Goal: Task Accomplishment & Management: Manage account settings

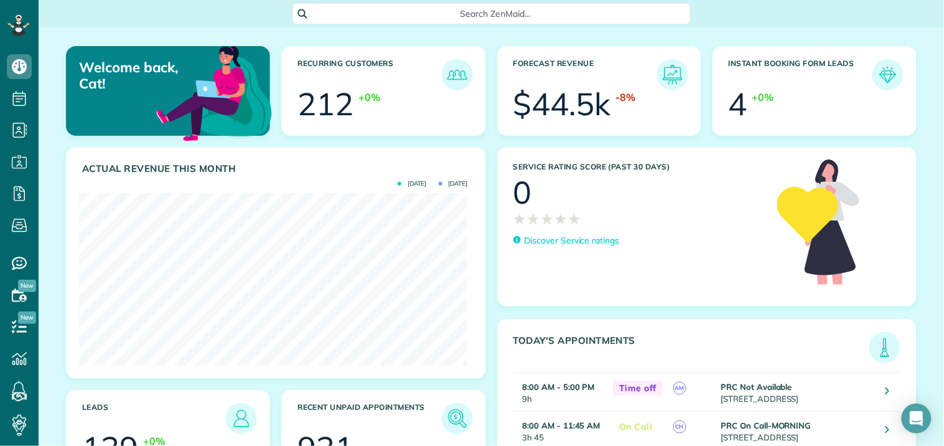
scroll to position [172, 388]
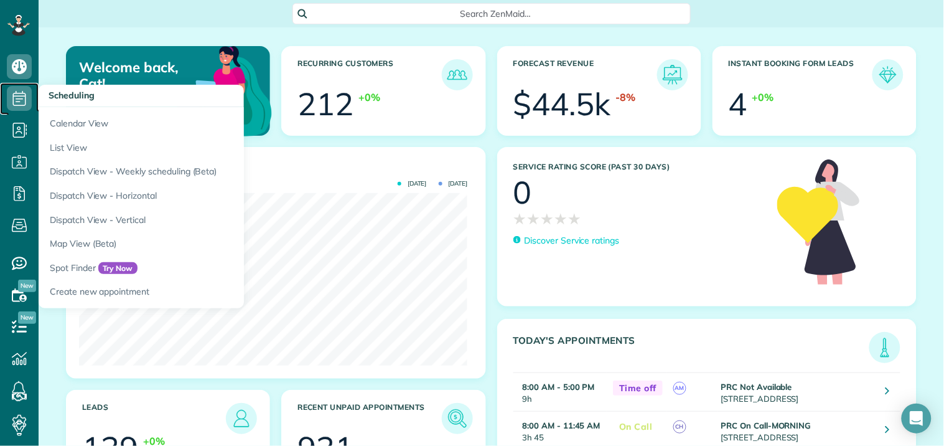
click at [20, 95] on icon at bounding box center [19, 98] width 25 height 25
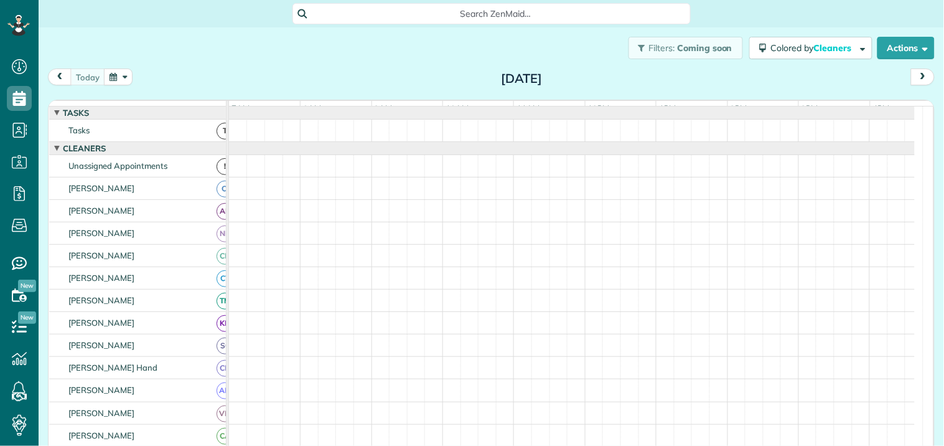
scroll to position [5, 5]
click at [119, 77] on button "button" at bounding box center [118, 76] width 29 height 17
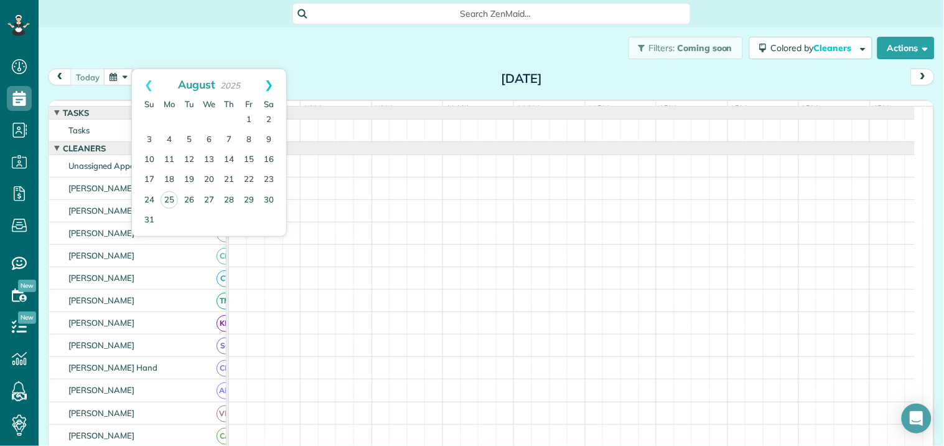
click at [271, 78] on link "Next" at bounding box center [269, 84] width 34 height 31
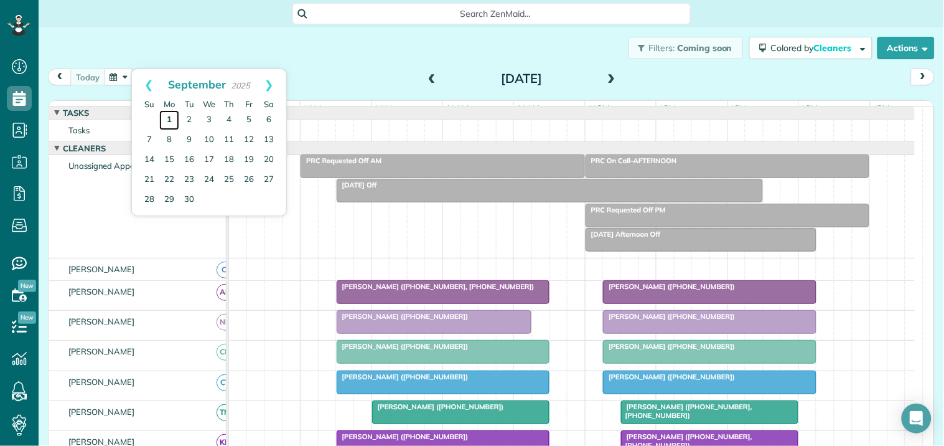
click at [167, 116] on link "1" at bounding box center [169, 120] width 20 height 20
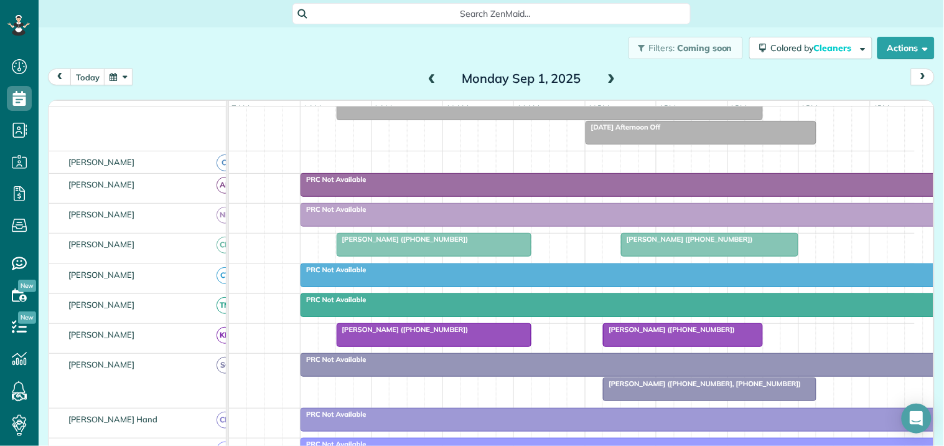
scroll to position [276, 0]
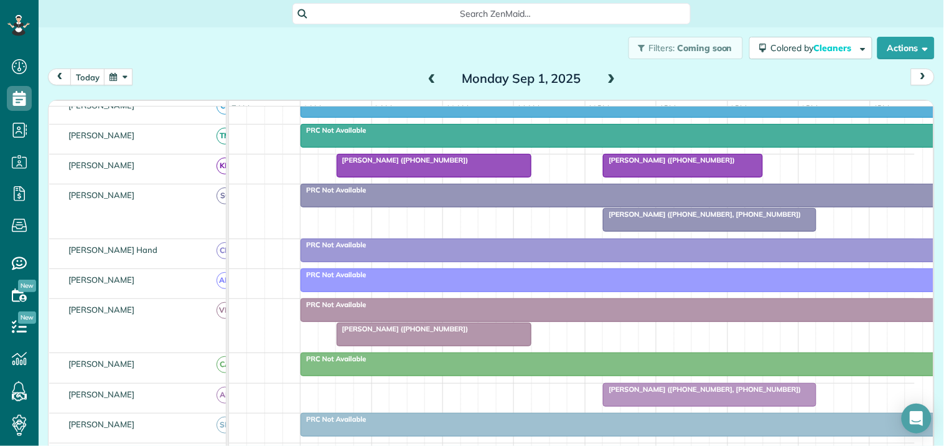
click at [657, 218] on div "[PERSON_NAME] ([PHONE_NUMBER], [PHONE_NUMBER])" at bounding box center [709, 214] width 205 height 9
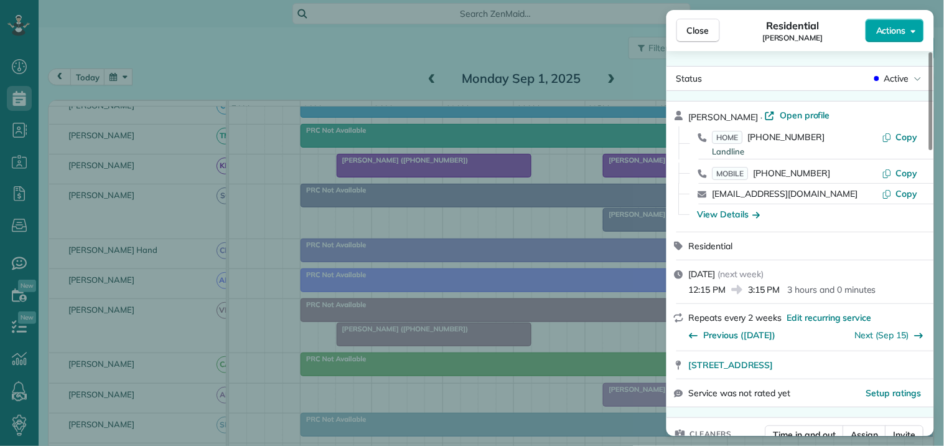
click at [896, 31] on span "Actions" at bounding box center [891, 30] width 30 height 12
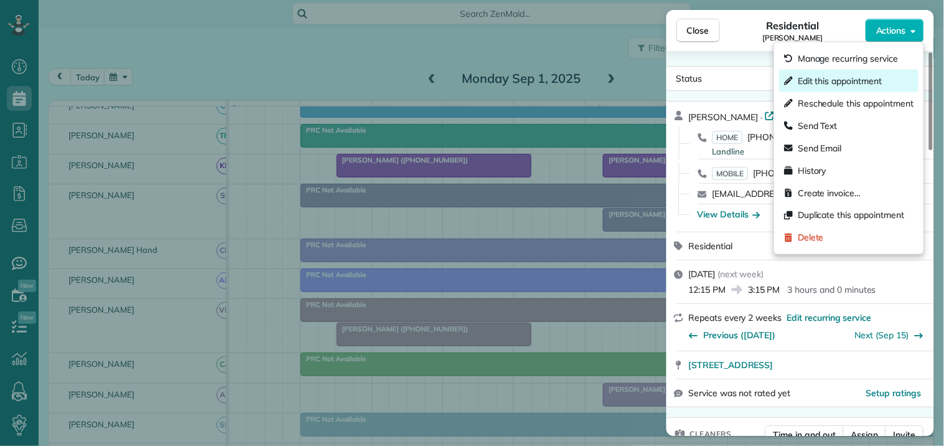
click at [829, 82] on span "Edit this appointment" at bounding box center [840, 81] width 84 height 12
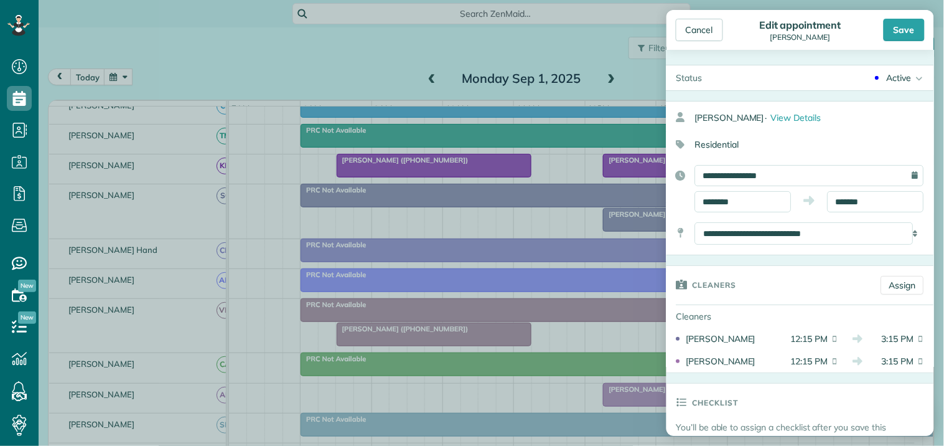
click at [891, 80] on div "Active" at bounding box center [899, 78] width 25 height 12
click at [890, 200] on div "Cancelled" at bounding box center [901, 203] width 39 height 9
click at [912, 33] on div "Save" at bounding box center [904, 30] width 41 height 22
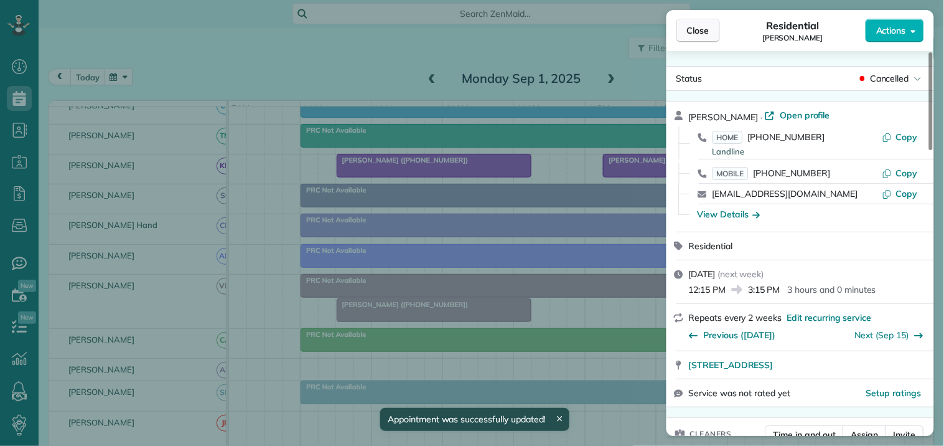
click at [701, 34] on span "Close" at bounding box center [698, 30] width 22 height 12
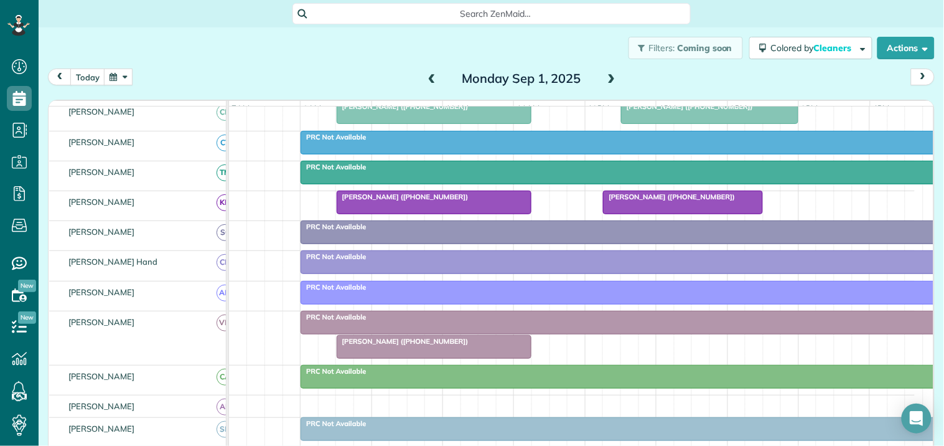
click at [415, 357] on div at bounding box center [434, 346] width 194 height 22
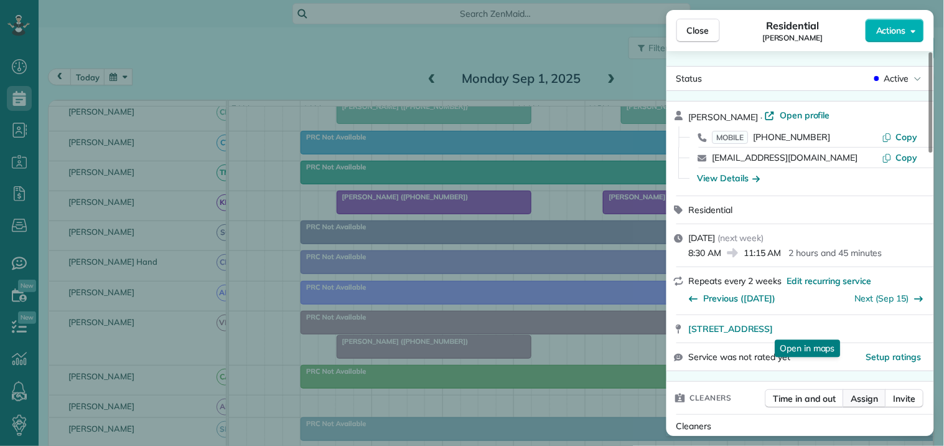
click at [867, 395] on span "Assign" at bounding box center [864, 398] width 27 height 12
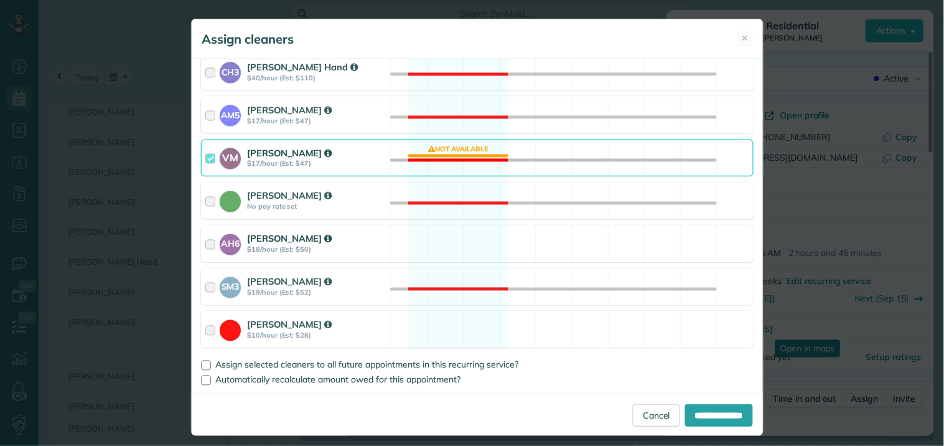
click at [475, 246] on div "AH6 [PERSON_NAME] $18/hour (Est: $50) Available" at bounding box center [477, 243] width 553 height 37
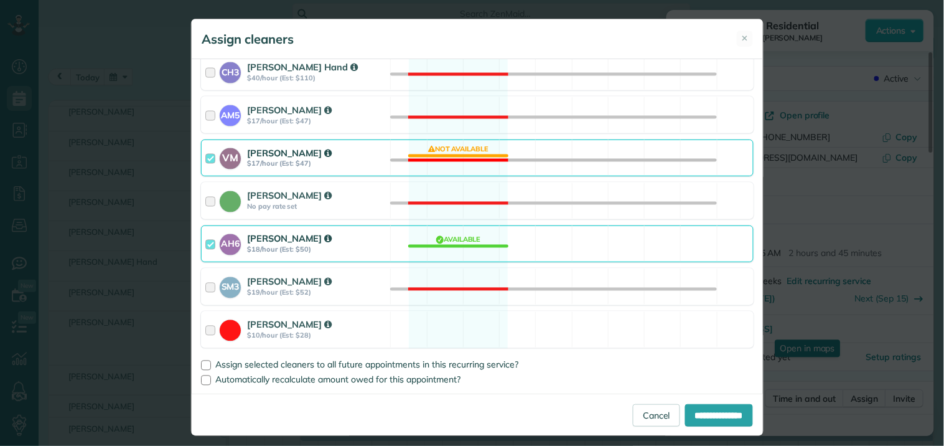
click at [472, 146] on div "VM [PERSON_NAME] $17/hour (Est: $47) Not available" at bounding box center [477, 157] width 553 height 37
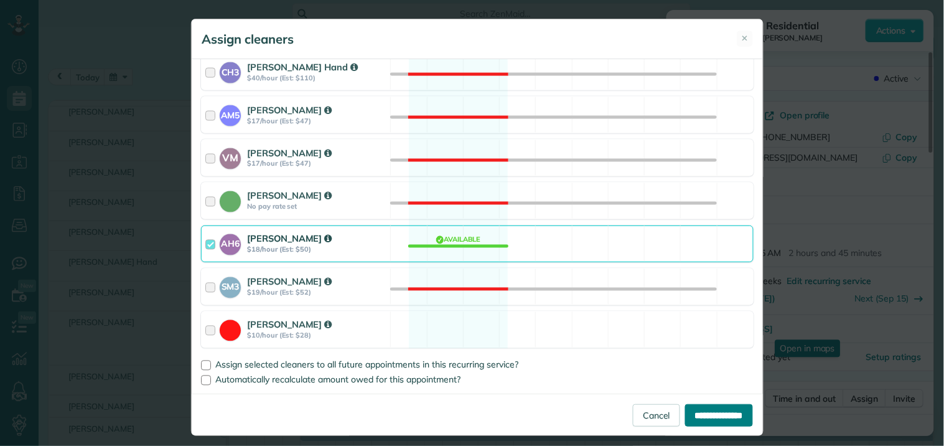
click at [717, 418] on input "**********" at bounding box center [719, 415] width 68 height 22
type input "**********"
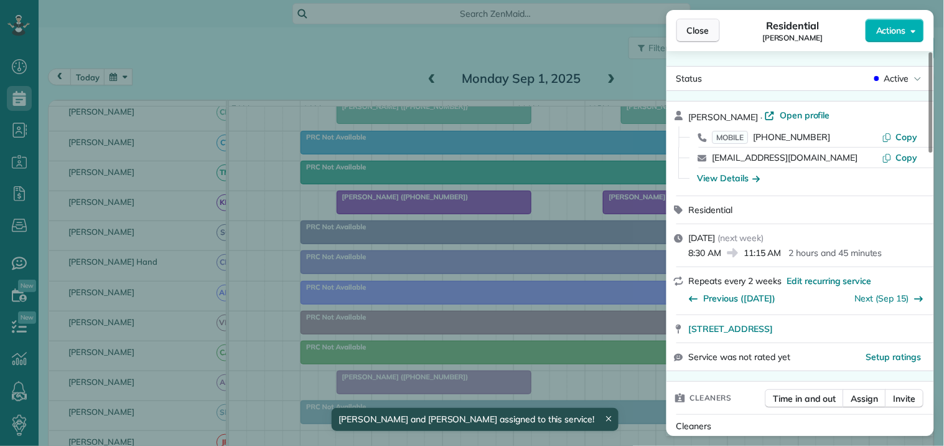
click at [692, 28] on span "Close" at bounding box center [698, 30] width 22 height 12
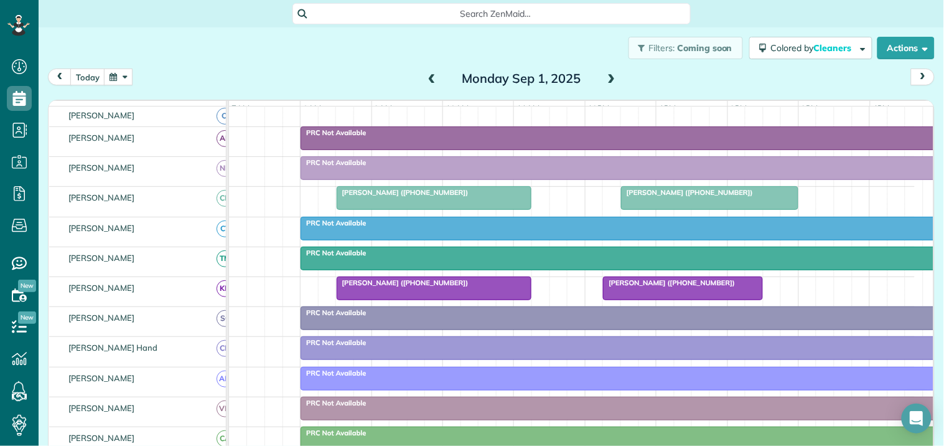
click at [320, 55] on div "Filters: Coming soon Colored by Cleaners Color by Cleaner Color by Team Color b…" at bounding box center [491, 47] width 905 height 41
click at [605, 73] on span at bounding box center [612, 78] width 14 height 11
